Goal: Task Accomplishment & Management: Use online tool/utility

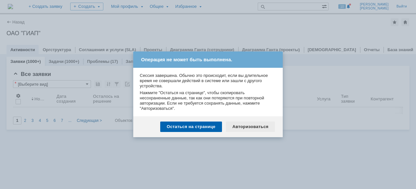
click at [244, 126] on div "Авторизоваться" at bounding box center [250, 126] width 49 height 10
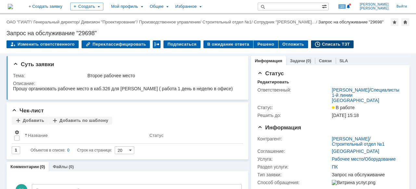
click at [321, 48] on div "Списать ТЗТ" at bounding box center [332, 44] width 43 height 8
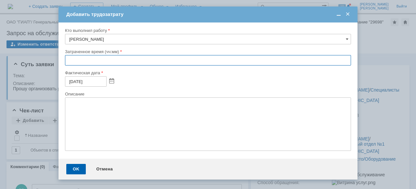
drag, startPoint x: 67, startPoint y: 63, endPoint x: 67, endPoint y: 69, distance: 5.9
click at [67, 64] on input "text" at bounding box center [208, 60] width 286 height 10
type input "01:00"
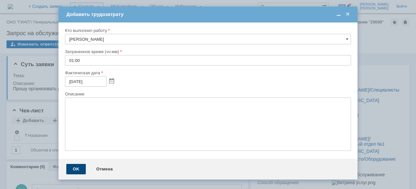
click at [77, 171] on div "OK" at bounding box center [76, 169] width 20 height 10
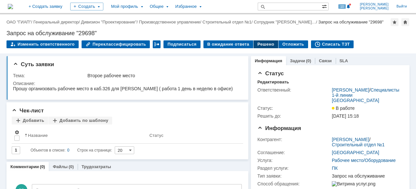
click at [258, 48] on div "Решено" at bounding box center [266, 44] width 25 height 8
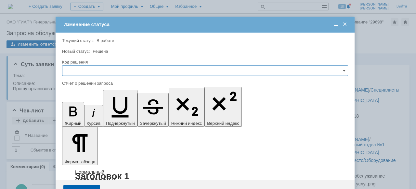
click at [97, 72] on input "text" at bounding box center [205, 70] width 286 height 10
click at [85, 116] on span "Решено" at bounding box center [205, 114] width 278 height 5
type input "Решено"
click at [91, 185] on div "Сохранить" at bounding box center [81, 190] width 37 height 10
